Goal: Book appointment/travel/reservation

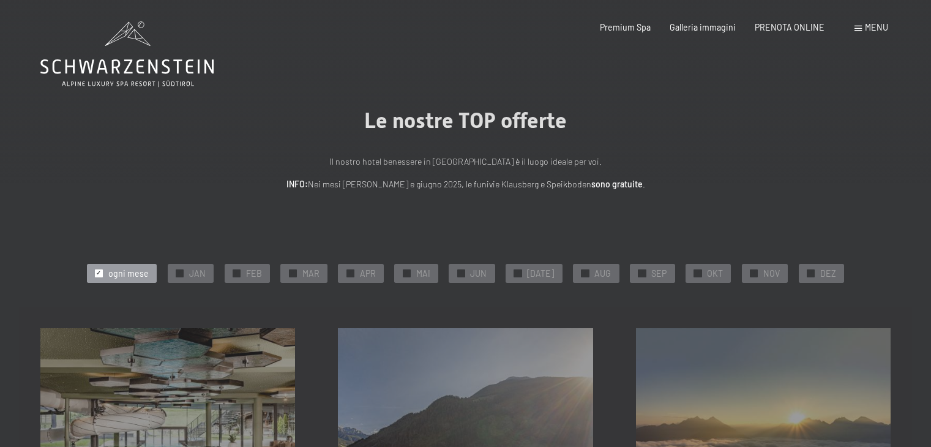
click at [640, 272] on span "✓" at bounding box center [642, 272] width 5 height 7
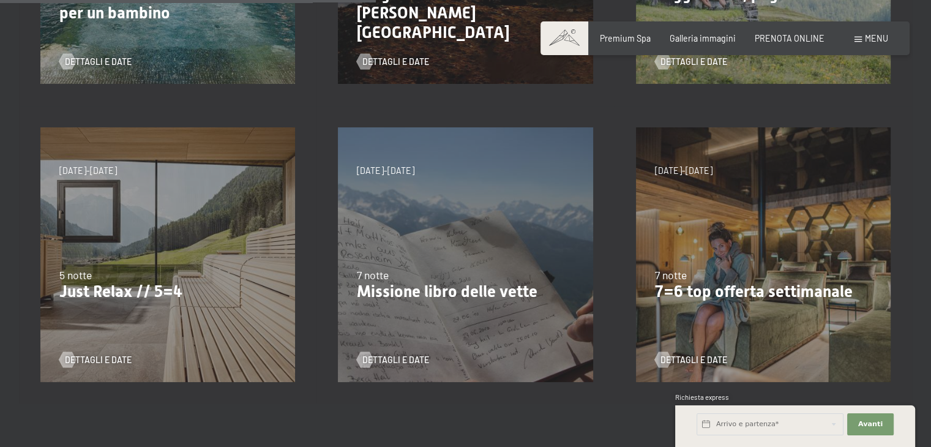
scroll to position [497, 0]
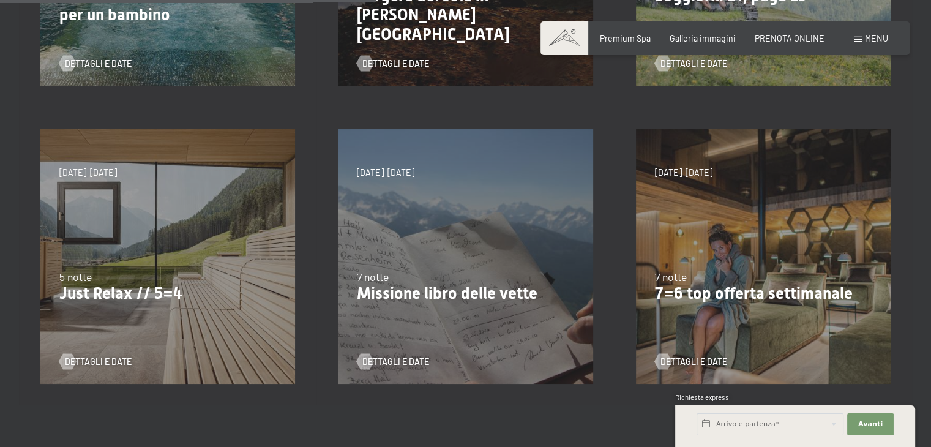
click at [132, 253] on div "7/9/2025-3/10/2025 21/12/2025-26/12/2025 11/1/2026-23/1/2026 8/3/2026-27/3/2026…" at bounding box center [167, 256] width 297 height 297
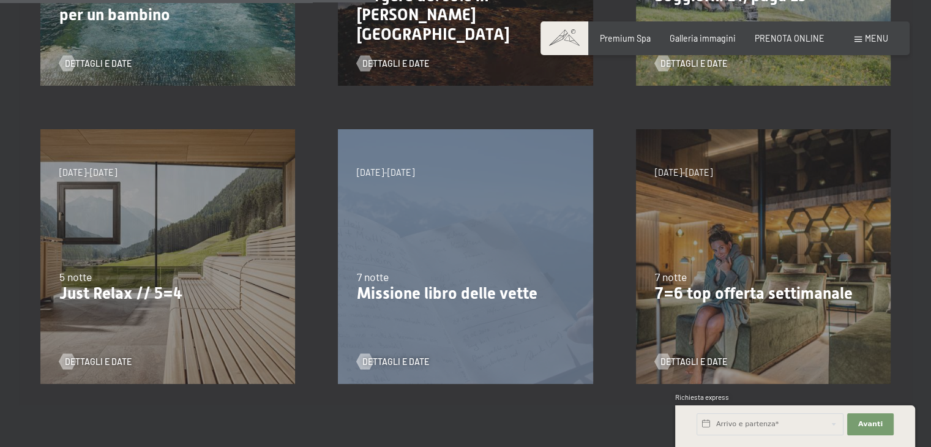
click at [132, 253] on div "7/9/2025-3/10/2025 21/12/2025-26/12/2025 11/1/2026-23/1/2026 8/3/2026-27/3/2026…" at bounding box center [167, 256] width 297 height 297
click at [83, 364] on span "Dettagli e Date" at bounding box center [110, 362] width 67 height 12
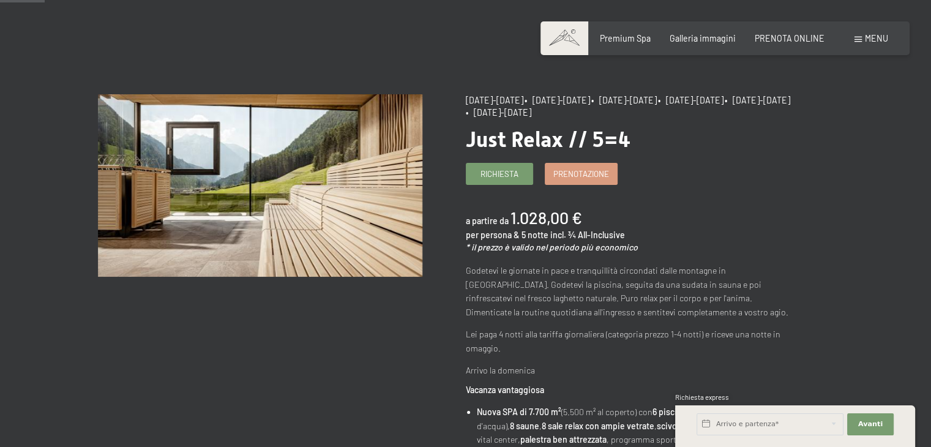
scroll to position [65, 0]
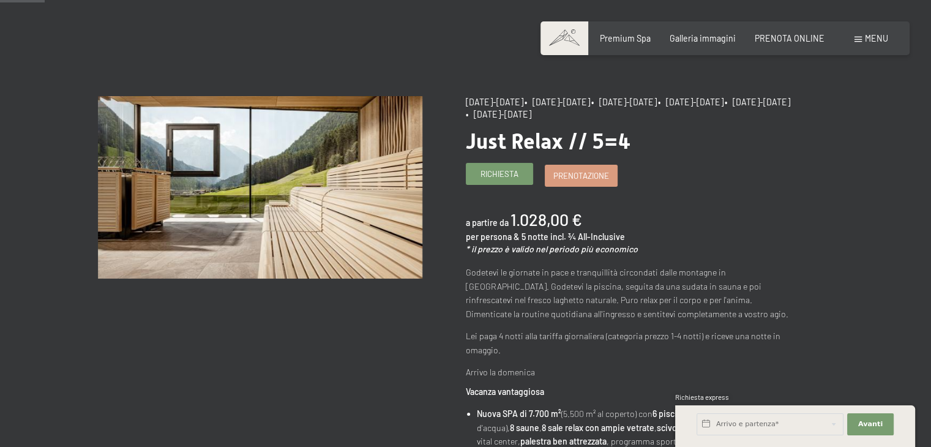
click at [501, 166] on link "Richiesta" at bounding box center [499, 173] width 66 height 20
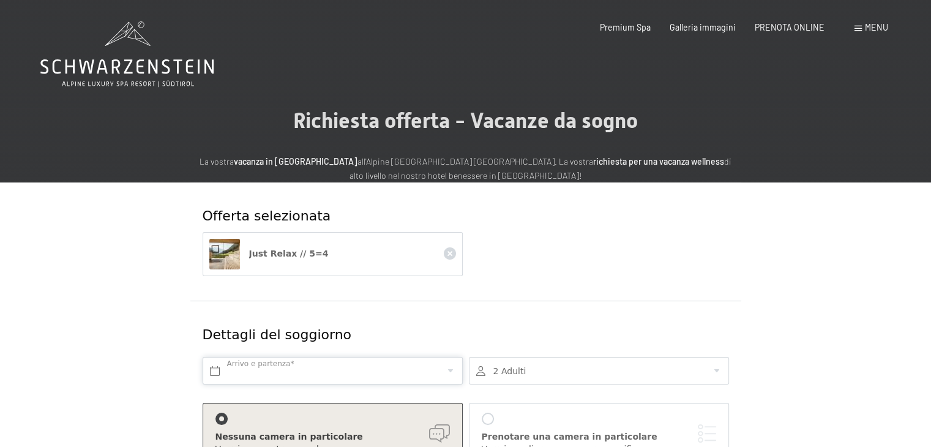
click at [311, 370] on input "text" at bounding box center [333, 371] width 260 height 28
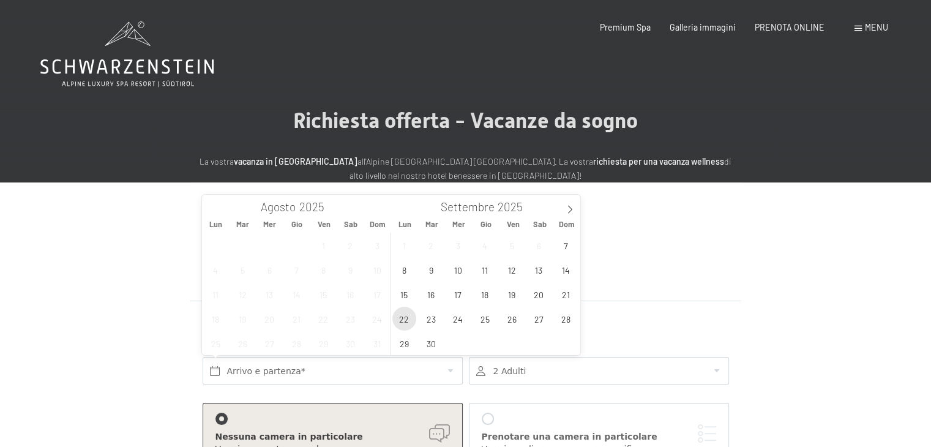
click at [401, 320] on span "22" at bounding box center [404, 319] width 24 height 24
type input "Lun. 22/09/2025"
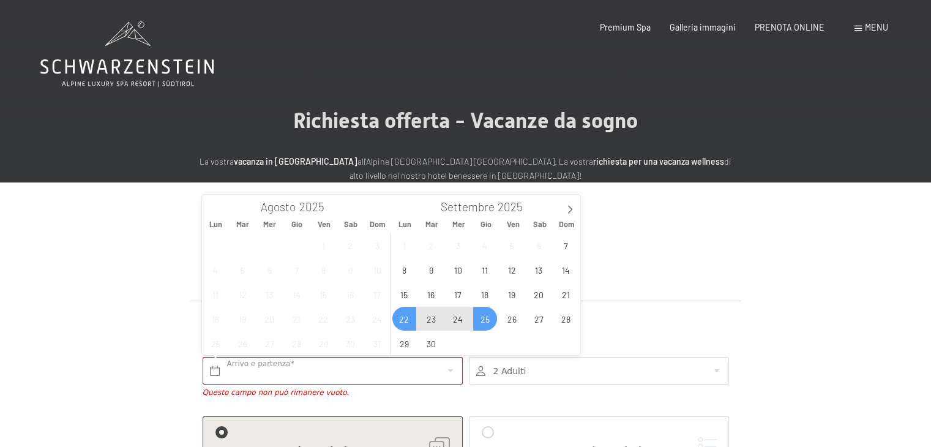
click at [512, 376] on div at bounding box center [599, 371] width 260 height 28
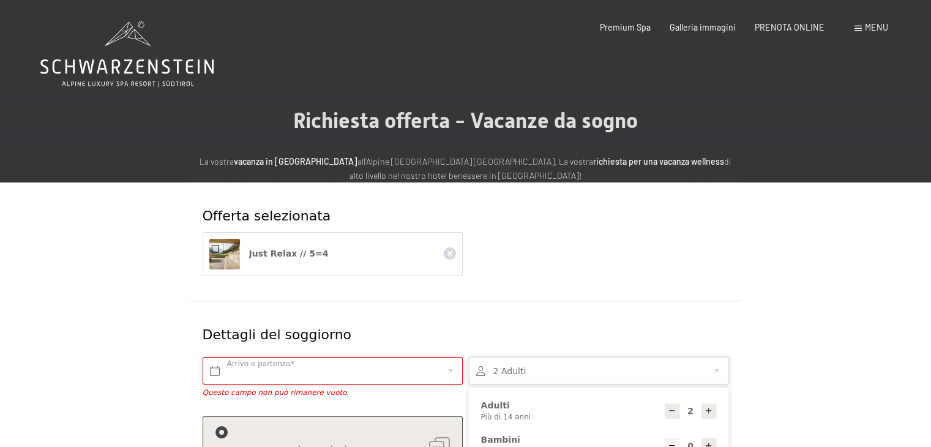
click at [401, 367] on input "text" at bounding box center [333, 371] width 260 height 28
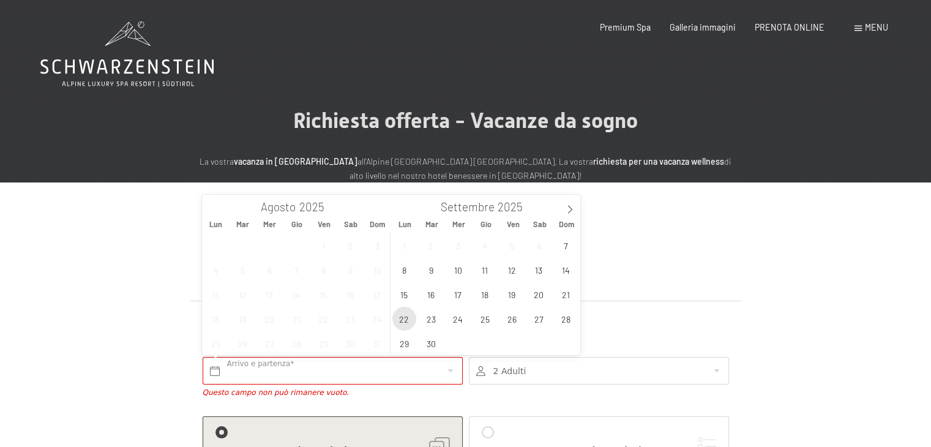
click at [400, 316] on span "22" at bounding box center [404, 319] width 24 height 24
click at [539, 319] on span "27" at bounding box center [539, 319] width 24 height 24
type input "Lun. 22/09/2025 - Sab. 27/09/2025"
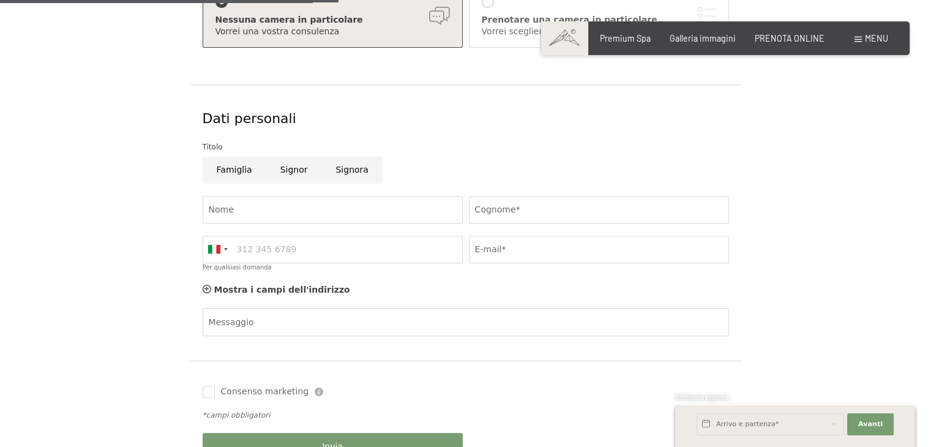
scroll to position [443, 0]
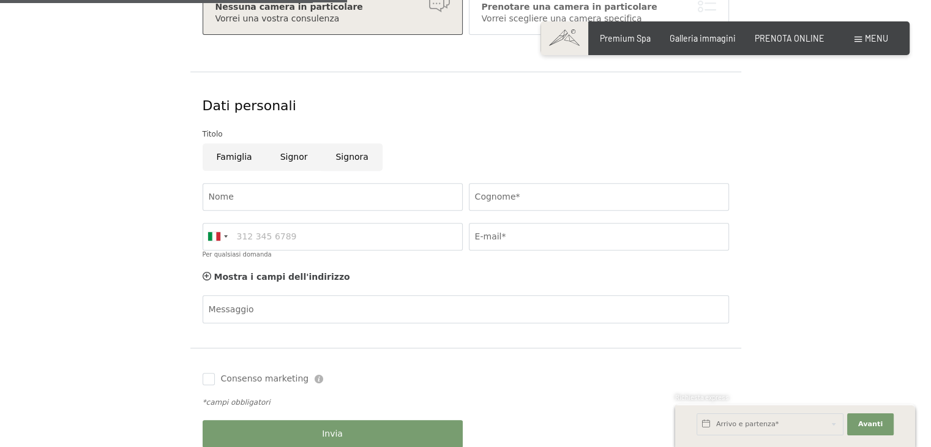
click at [346, 162] on input "Signora" at bounding box center [351, 157] width 61 height 28
radio input "true"
click at [523, 189] on input "Cognome*" at bounding box center [599, 197] width 260 height 28
type input "Zanetti"
type input "Francesca"
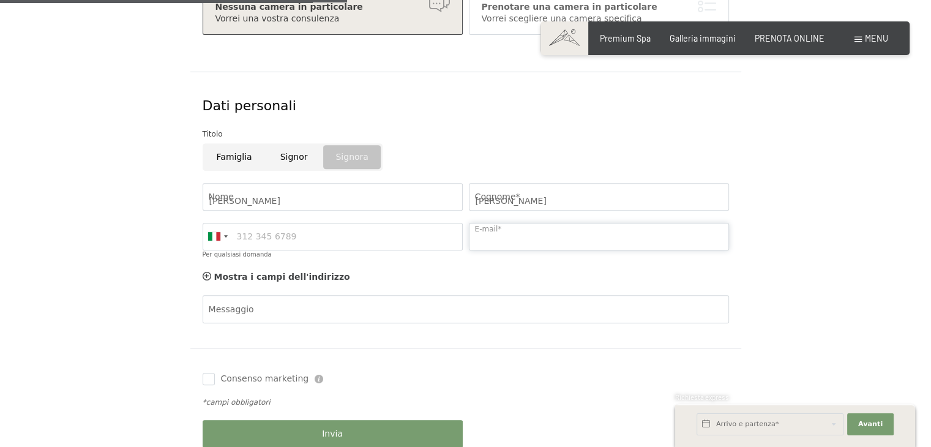
type input "zanettif785@gmail.com"
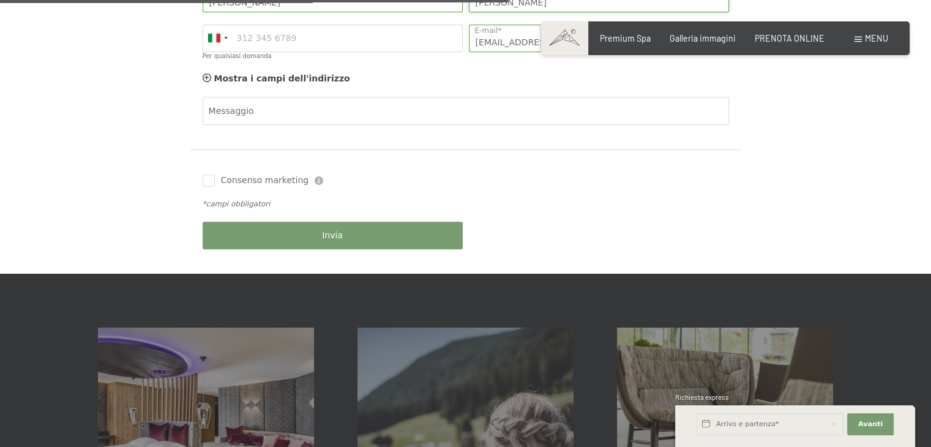
scroll to position [649, 0]
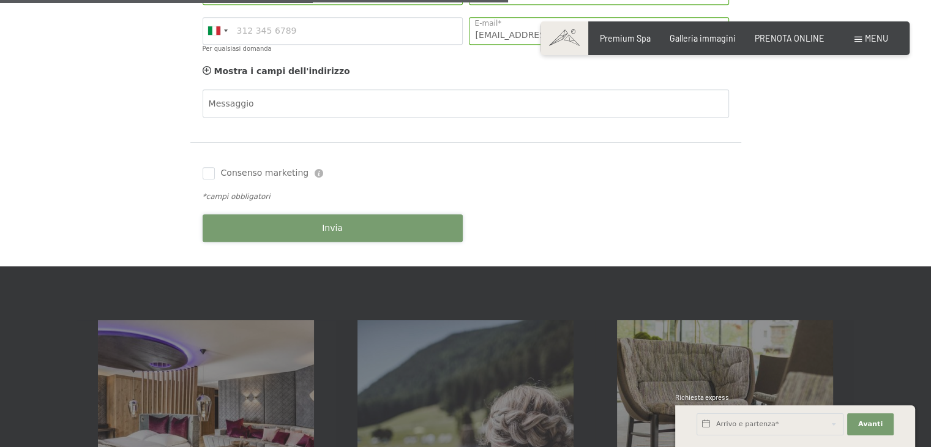
click at [345, 227] on button "Invia" at bounding box center [333, 228] width 260 height 28
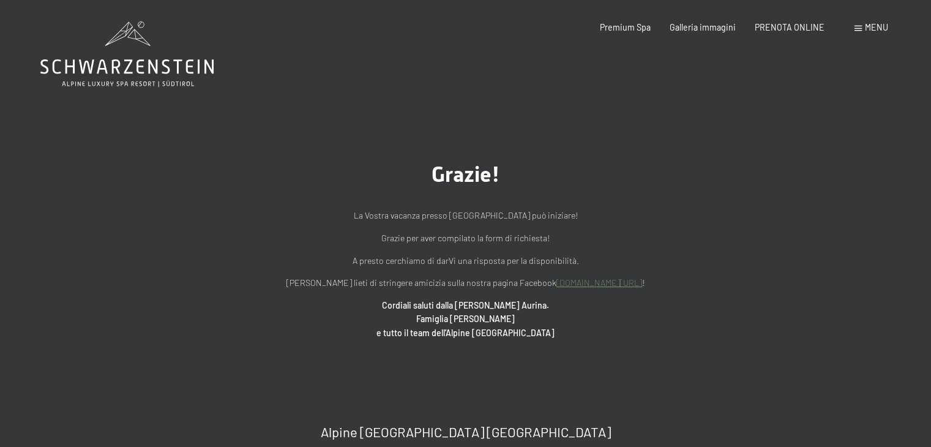
click at [862, 26] on div "Menu" at bounding box center [871, 27] width 34 height 12
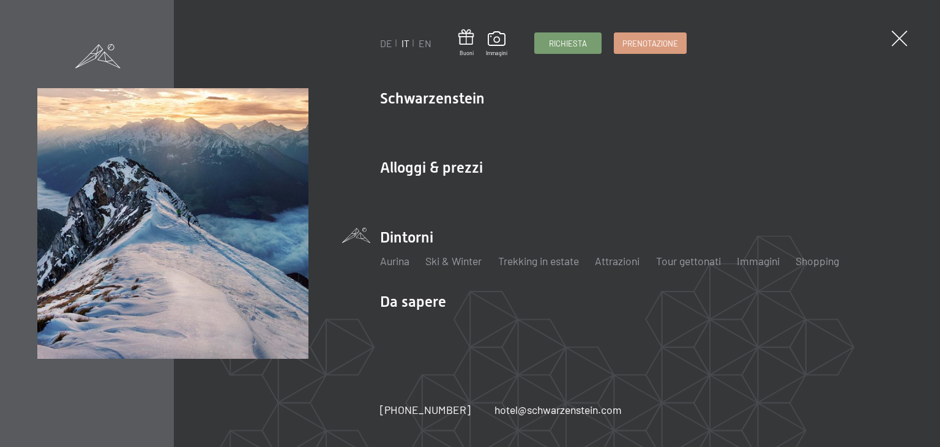
click at [397, 236] on li "Dintorni Aurina Ski & Winter Sci Scuola di sci Trekking in estate Escursioni Bi…" at bounding box center [641, 253] width 523 height 53
click at [398, 264] on link "Aurina" at bounding box center [394, 260] width 29 height 13
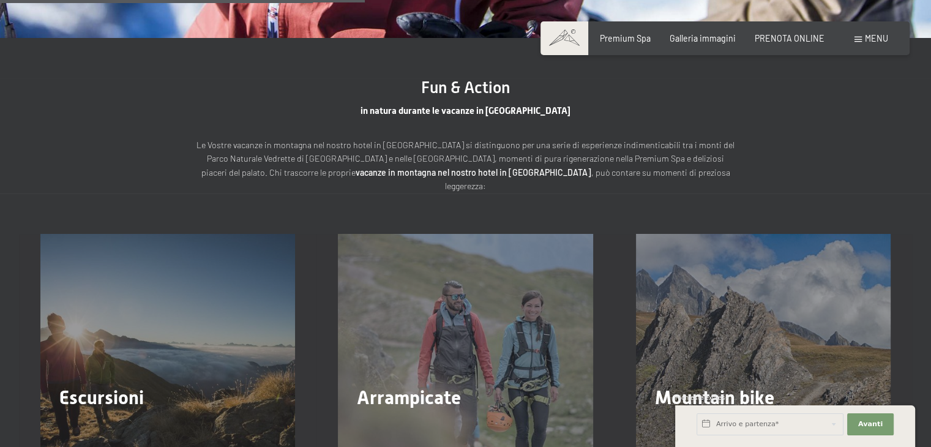
scroll to position [1461, 0]
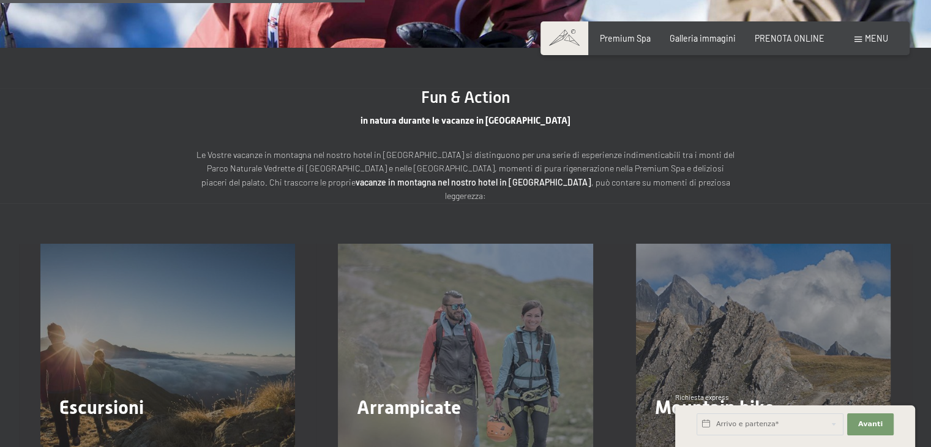
click at [120, 396] on span "Escursioni" at bounding box center [101, 407] width 84 height 22
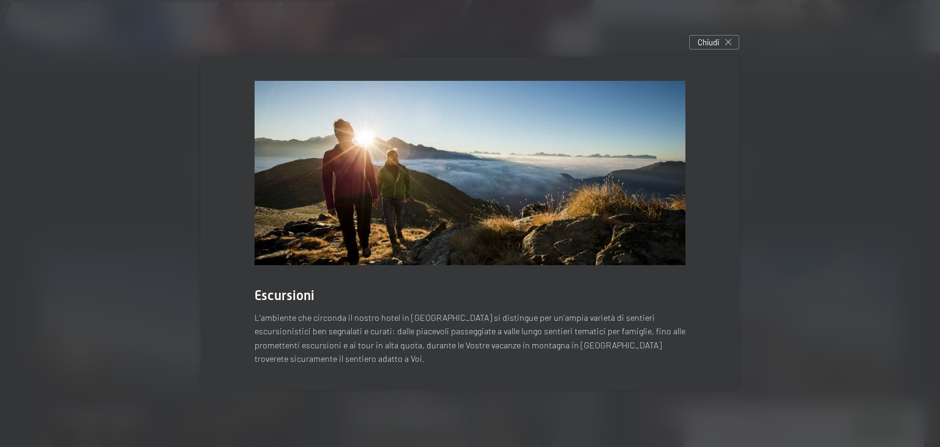
click at [617, 326] on p "L'ambiente che circonda il nostro hotel in Alto Adige si distingue per un'ampia…" at bounding box center [470, 338] width 431 height 55
drag, startPoint x: 600, startPoint y: 373, endPoint x: 600, endPoint y: 390, distance: 17.8
click at [601, 391] on div "Escursioni L'ambiente che circonda il nostro hotel in Alto Adige si distingue p…" at bounding box center [470, 223] width 571 height 366
click at [703, 41] on span "Chiudi" at bounding box center [708, 42] width 21 height 11
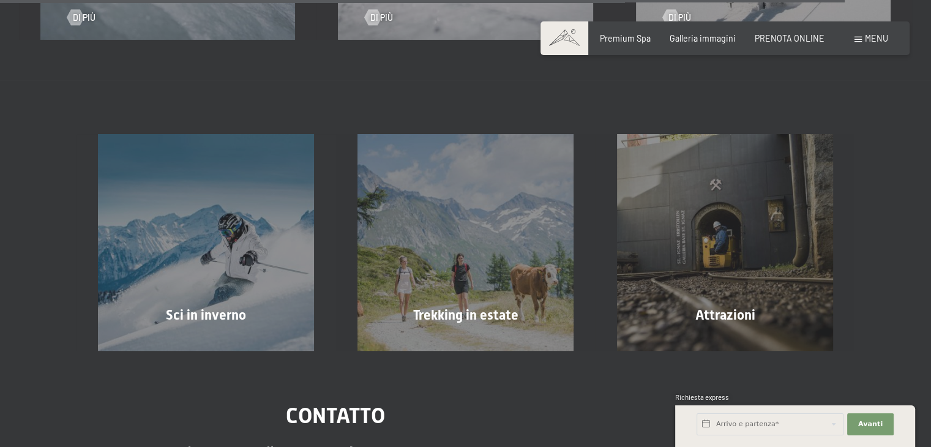
scroll to position [3410, 0]
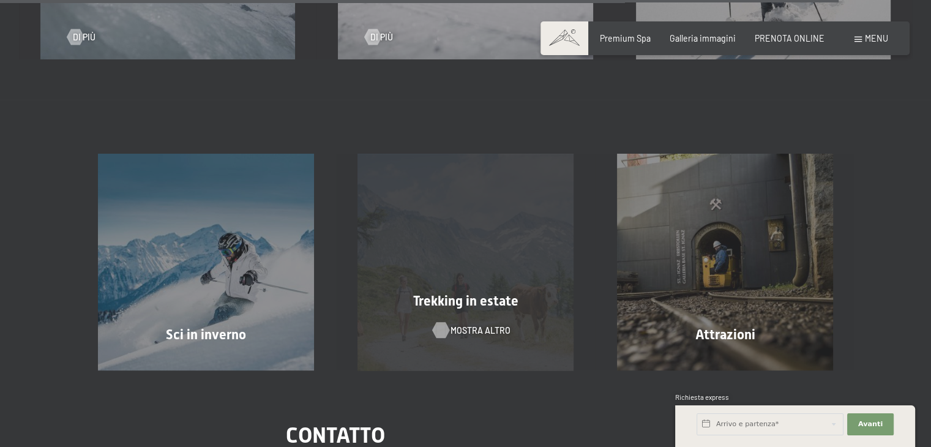
click at [457, 324] on span "mostra altro" at bounding box center [480, 330] width 60 height 12
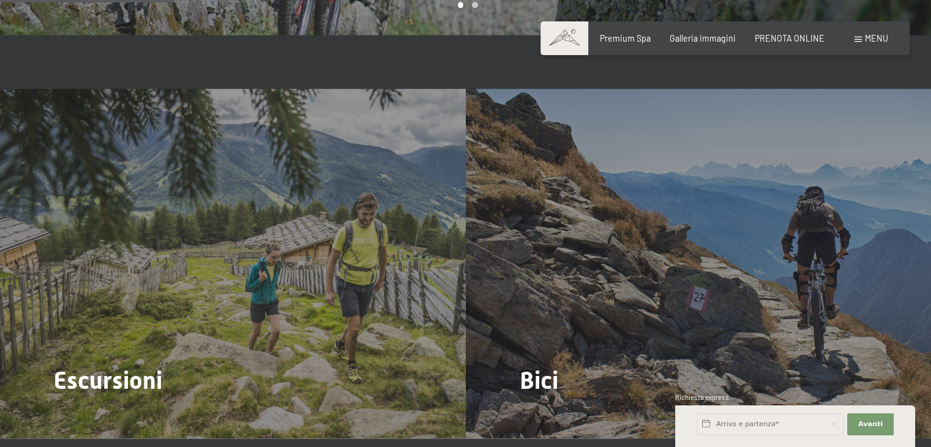
scroll to position [1087, 0]
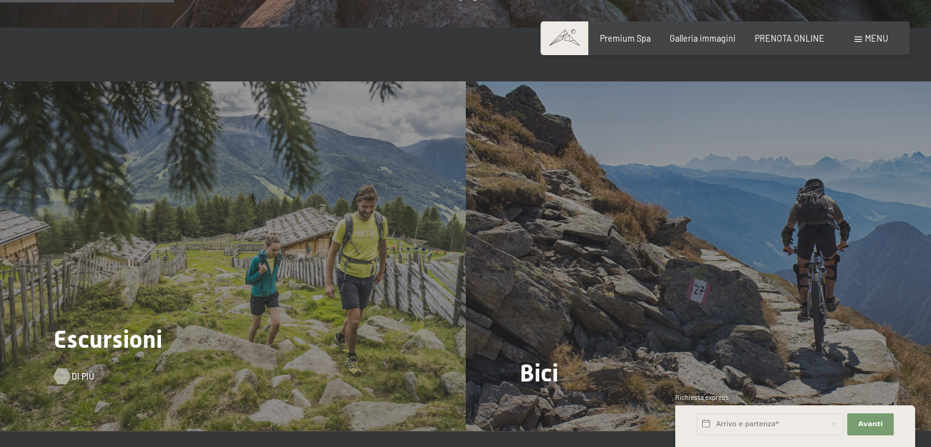
click at [66, 368] on div at bounding box center [62, 376] width 9 height 16
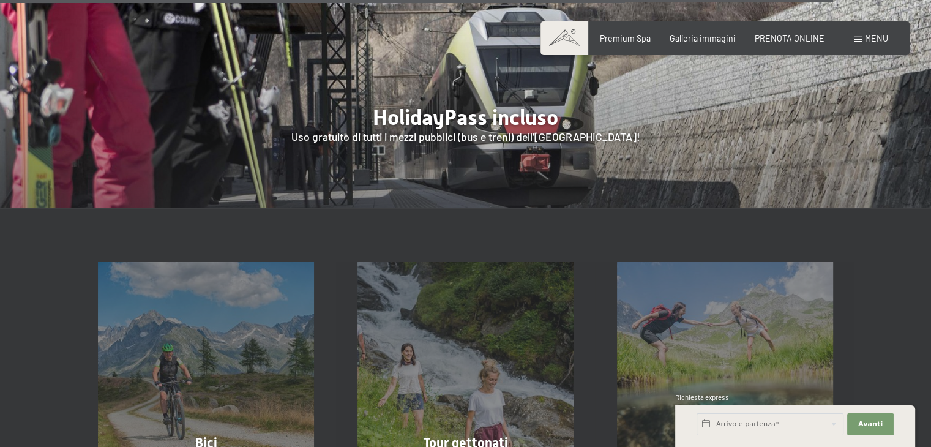
scroll to position [3884, 0]
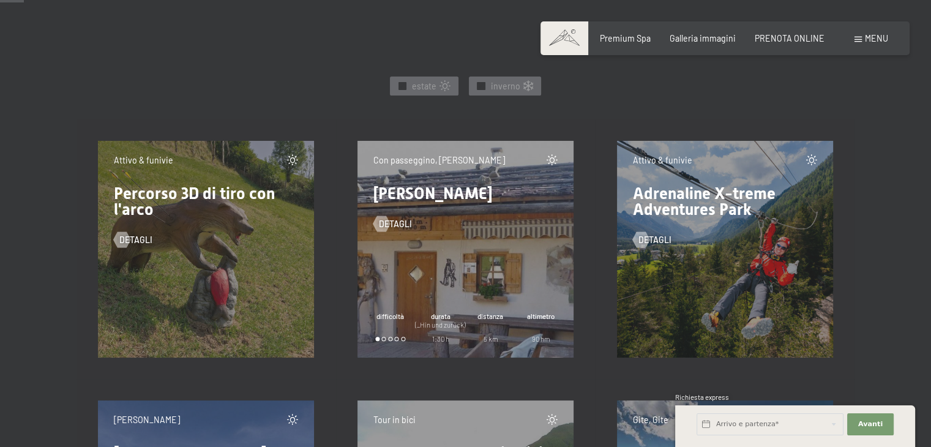
drag, startPoint x: 938, startPoint y: 19, endPoint x: 939, endPoint y: 31, distance: 12.4
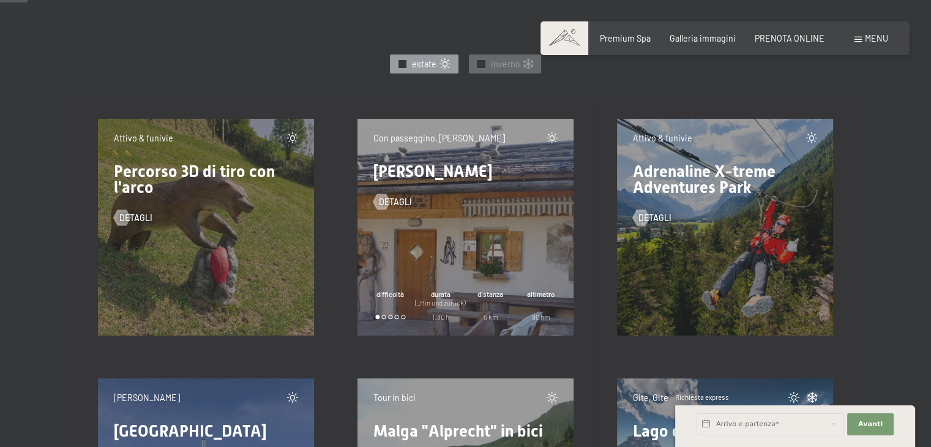
click at [405, 61] on span "✓" at bounding box center [402, 63] width 5 height 7
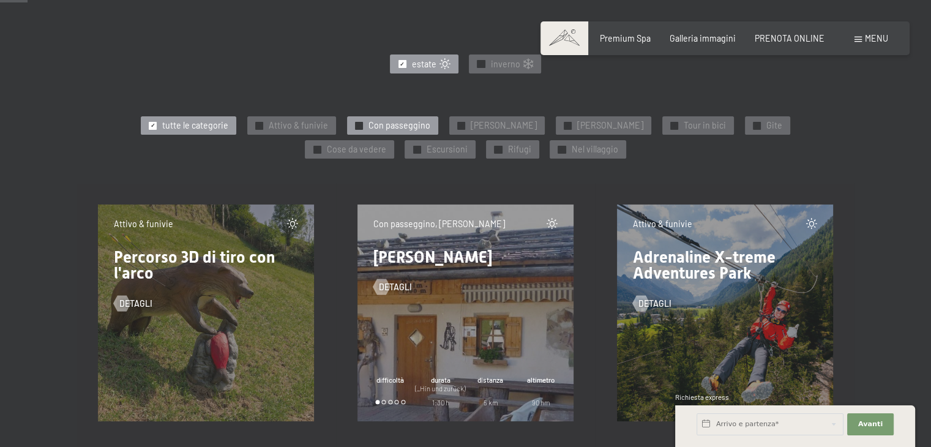
click at [347, 123] on div "✓ Con passeggino" at bounding box center [392, 125] width 91 height 18
click at [352, 122] on div "✓ Con passeggino" at bounding box center [392, 125] width 91 height 18
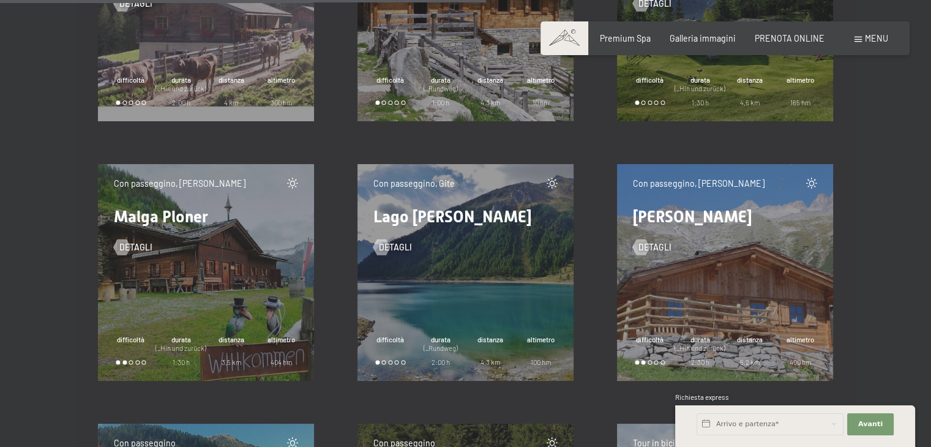
scroll to position [1635, 0]
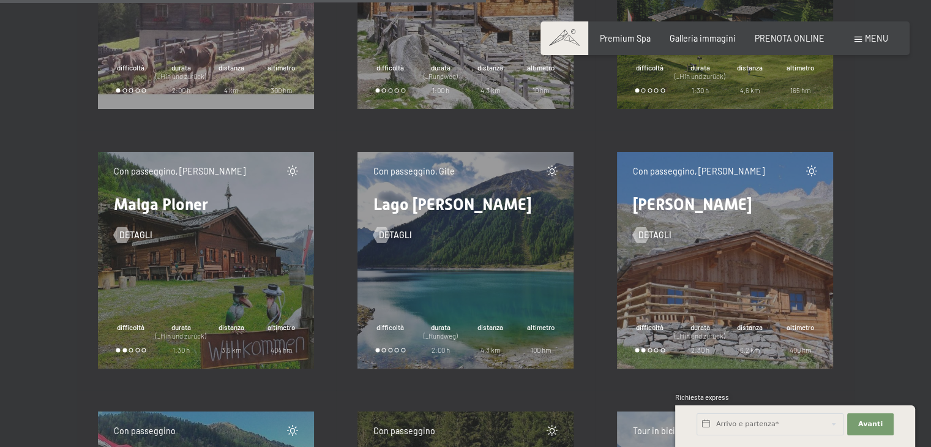
click at [435, 272] on div "Con passeggino, Gite Lago di Neves detagli difficoltà durata (_Rundweg) 2:00 h …" at bounding box center [465, 260] width 216 height 216
click at [382, 233] on div at bounding box center [381, 234] width 9 height 16
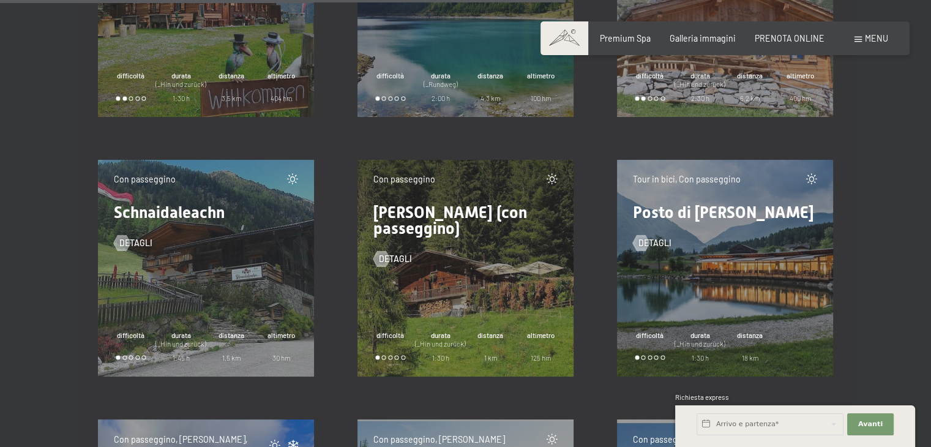
scroll to position [1907, 0]
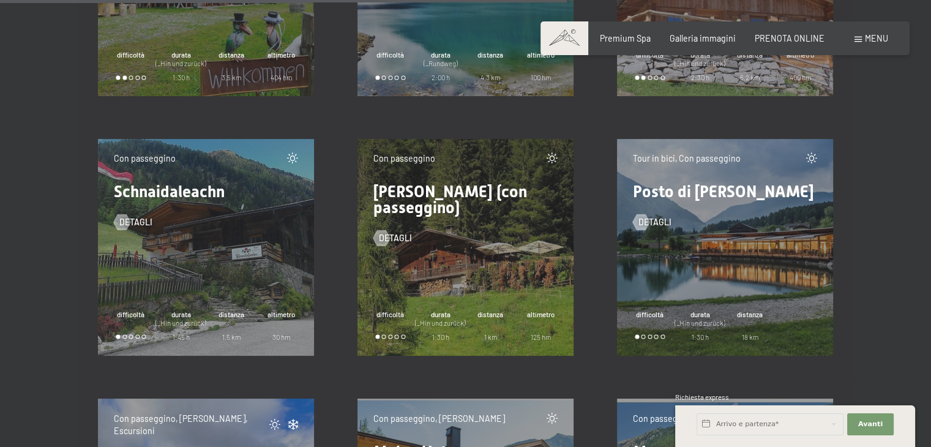
click at [710, 296] on div "Tour in bici, Con passeggino Posto di Ristoro Thara detagli difficoltà durata (…" at bounding box center [725, 247] width 216 height 216
click at [657, 218] on span "detagli" at bounding box center [667, 222] width 33 height 12
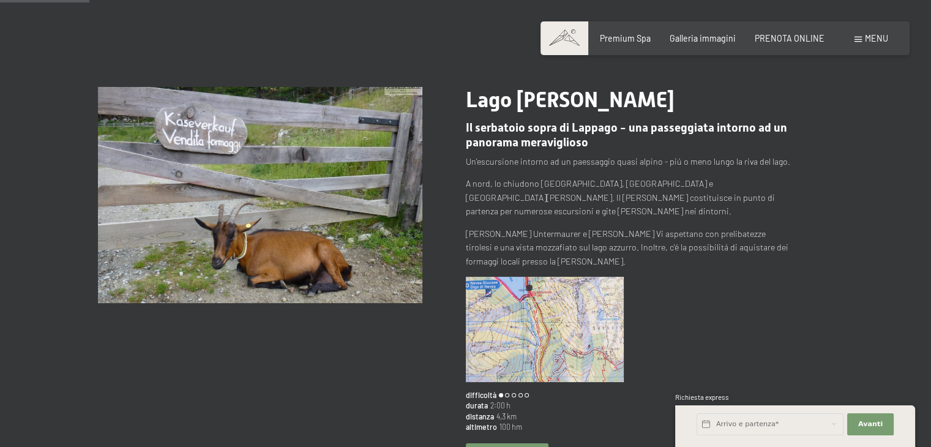
scroll to position [81, 0]
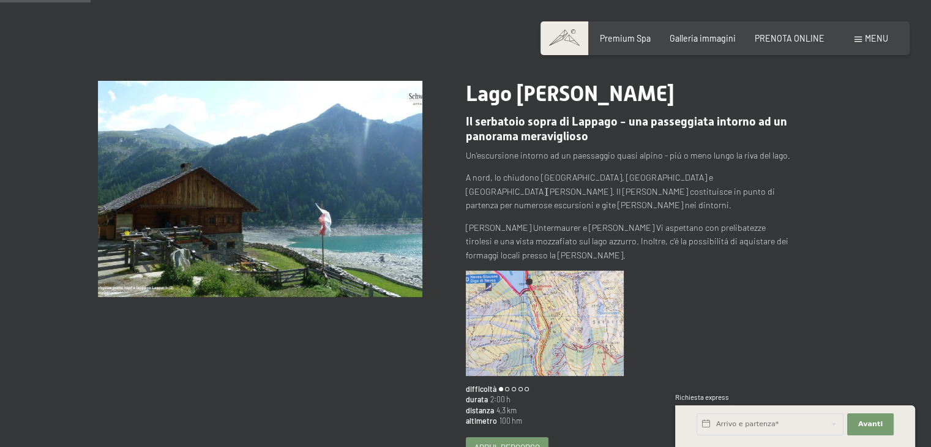
click at [522, 313] on img at bounding box center [545, 322] width 159 height 105
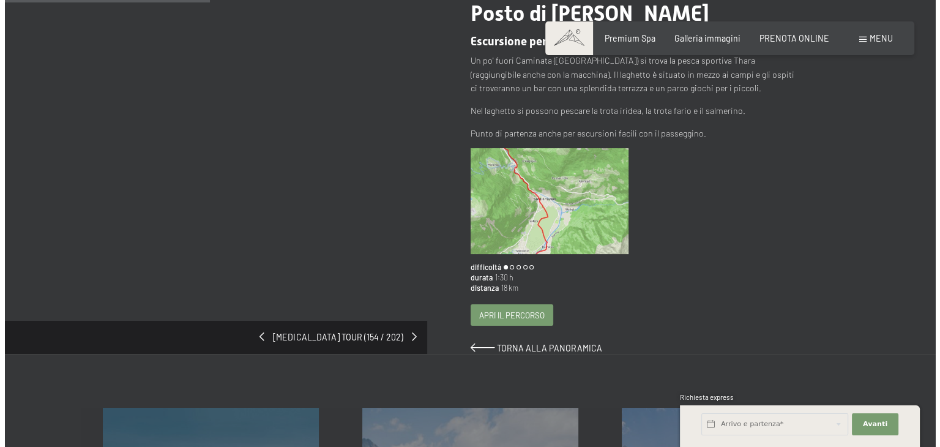
scroll to position [175, 0]
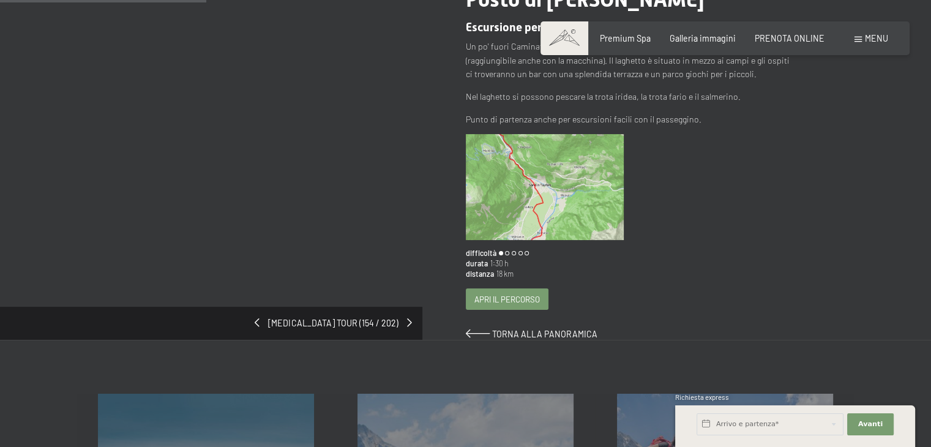
click at [497, 297] on span "Apri il percorso" at bounding box center [506, 299] width 65 height 11
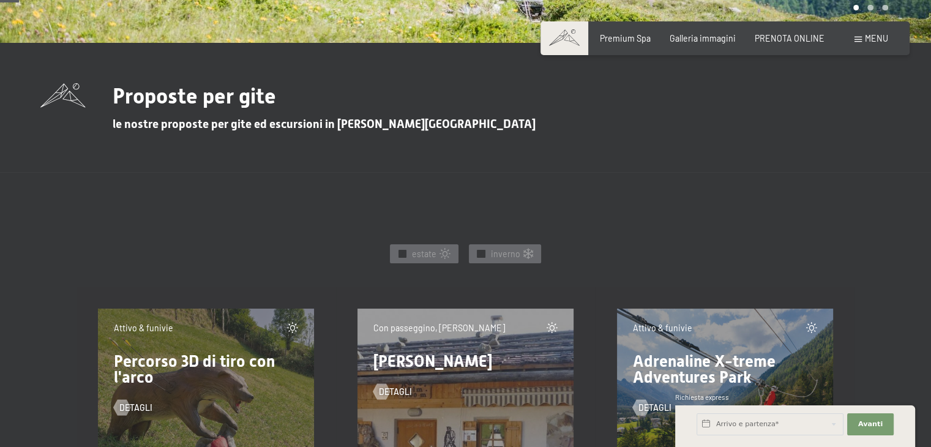
scroll to position [377, 0]
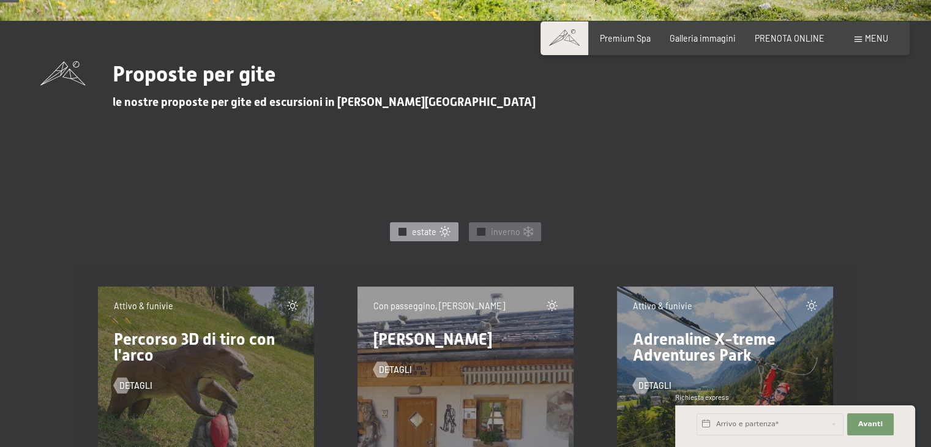
click at [400, 229] on div at bounding box center [402, 232] width 8 height 8
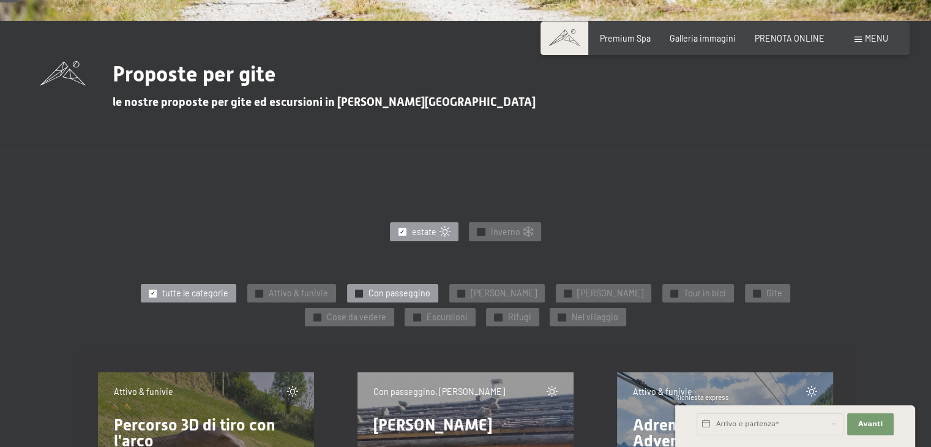
click at [398, 294] on span "Con passeggino" at bounding box center [399, 293] width 62 height 12
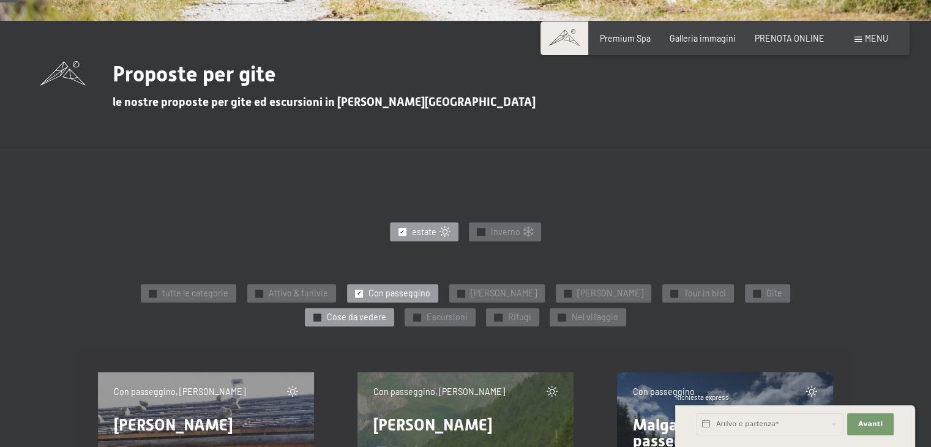
click at [319, 313] on span "✓" at bounding box center [317, 316] width 5 height 7
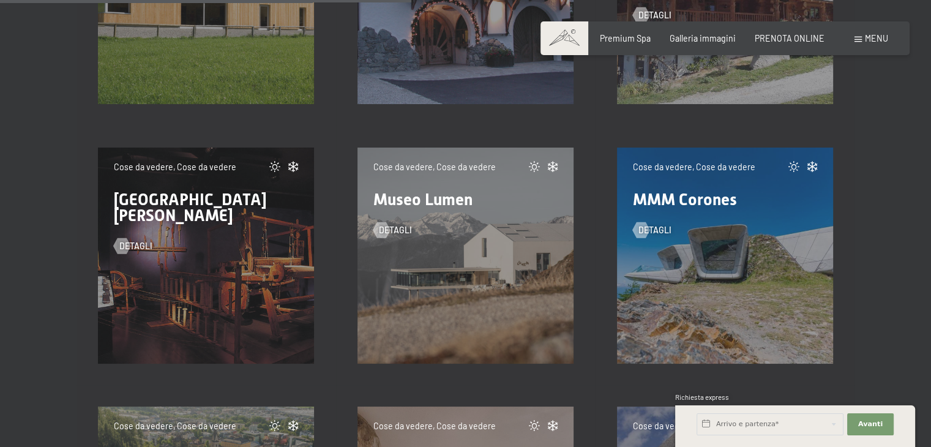
scroll to position [1384, 0]
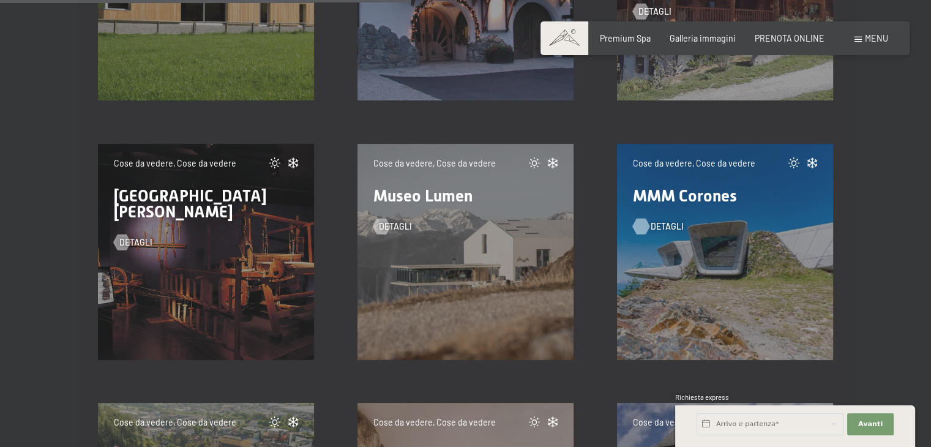
click at [656, 226] on span "detagli" at bounding box center [667, 226] width 33 height 12
click at [646, 221] on div at bounding box center [640, 226] width 9 height 16
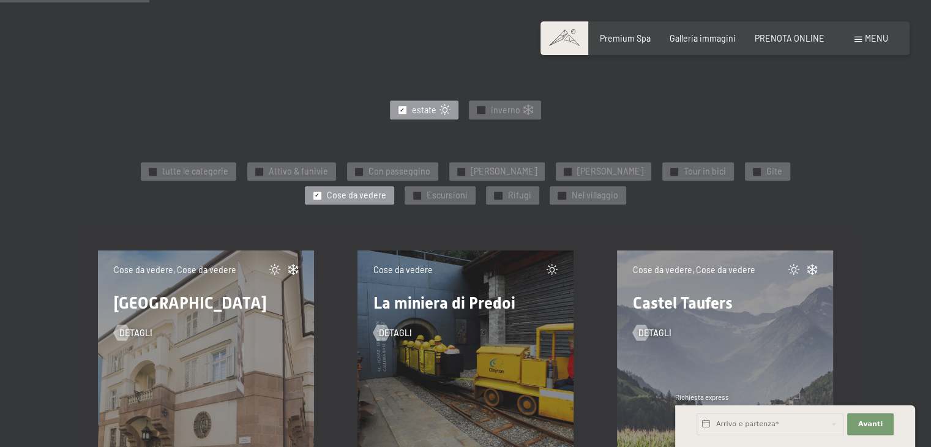
scroll to position [503, 0]
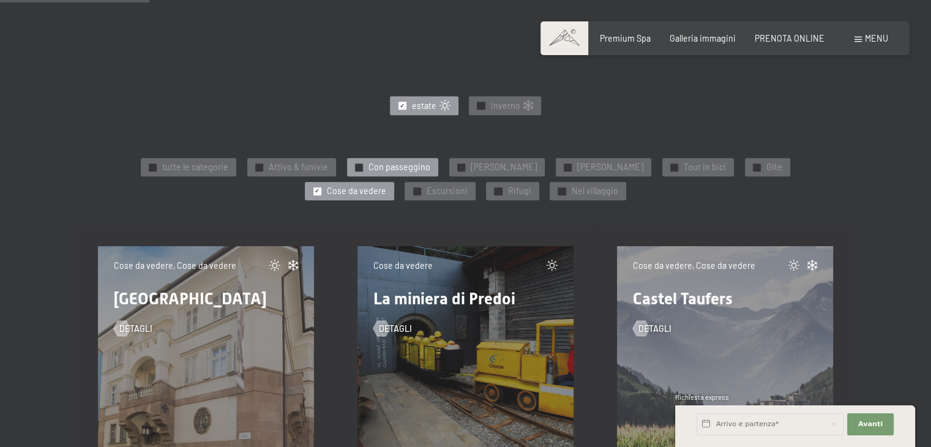
click at [357, 166] on span "✓" at bounding box center [359, 166] width 5 height 7
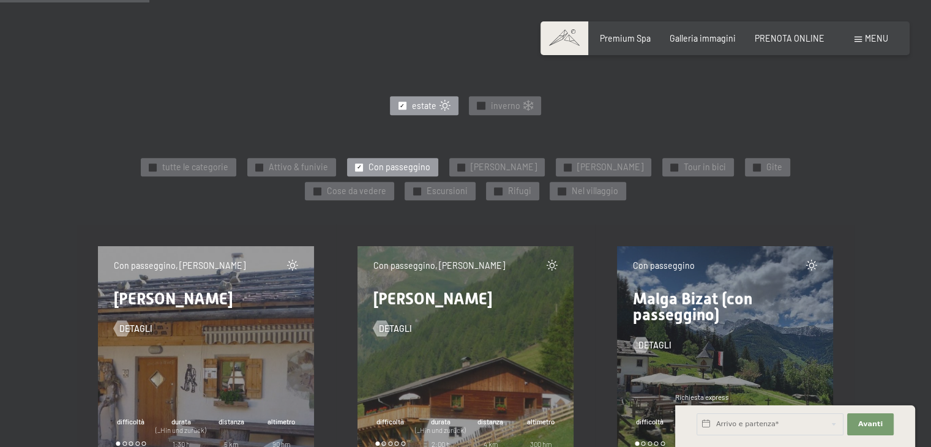
drag, startPoint x: 930, startPoint y: 111, endPoint x: 935, endPoint y: 105, distance: 7.8
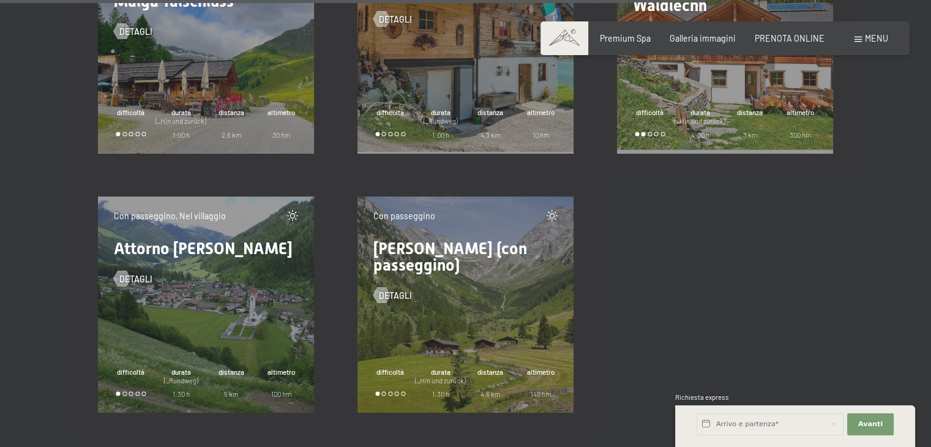
scroll to position [2381, 0]
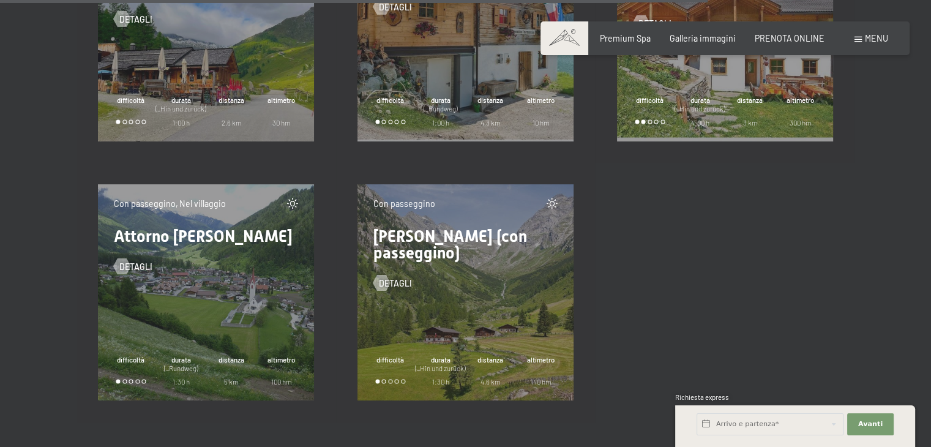
click at [420, 237] on span "[PERSON_NAME] (con passeggino)" at bounding box center [450, 244] width 154 height 34
click at [384, 285] on div at bounding box center [381, 283] width 9 height 16
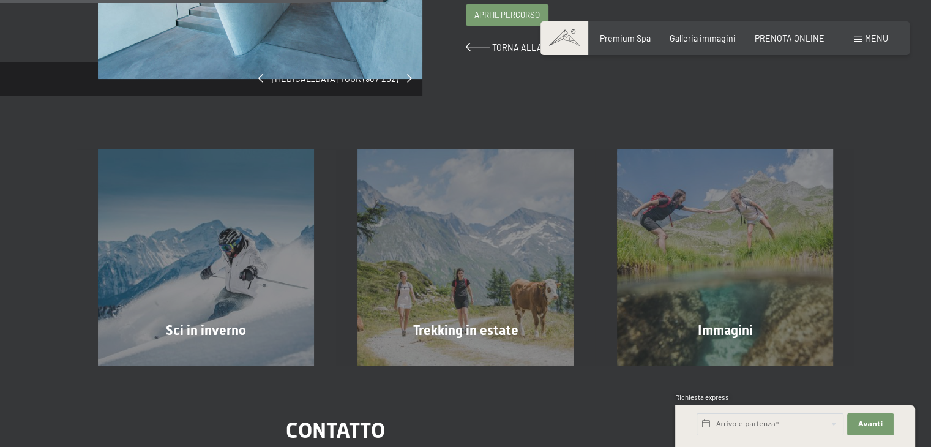
scroll to position [311, 0]
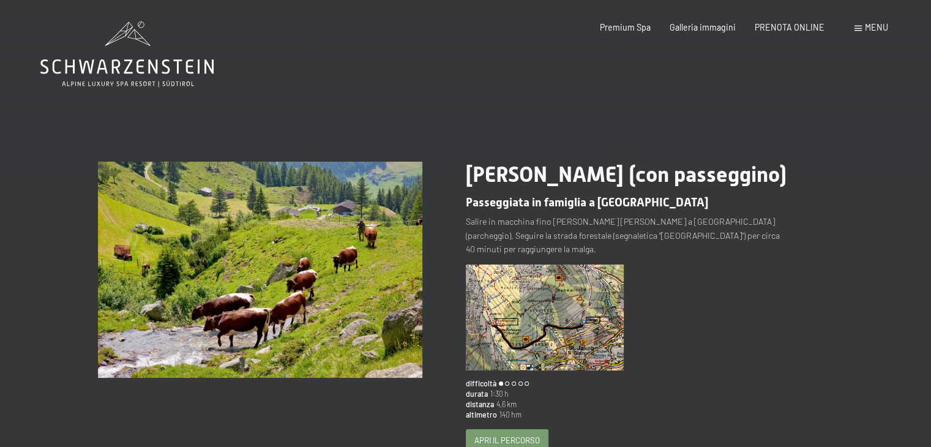
click at [495, 435] on span "Apri il percorso" at bounding box center [506, 440] width 65 height 11
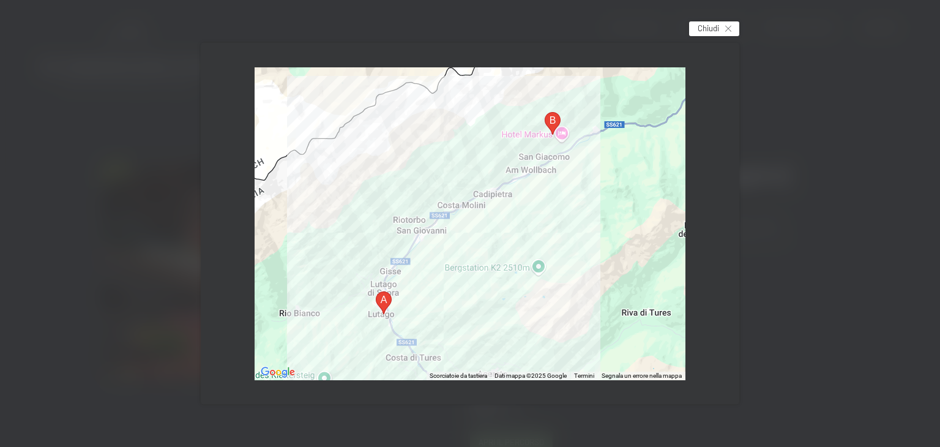
click at [725, 23] on div "Chiudi" at bounding box center [714, 28] width 50 height 15
